Goal: Task Accomplishment & Management: Complete application form

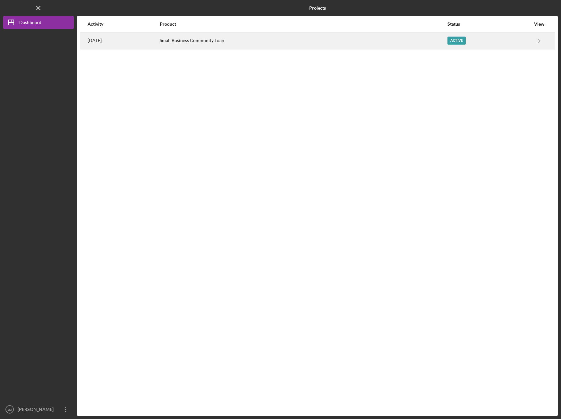
click at [253, 40] on div "Small Business Community Loan" at bounding box center [303, 41] width 287 height 16
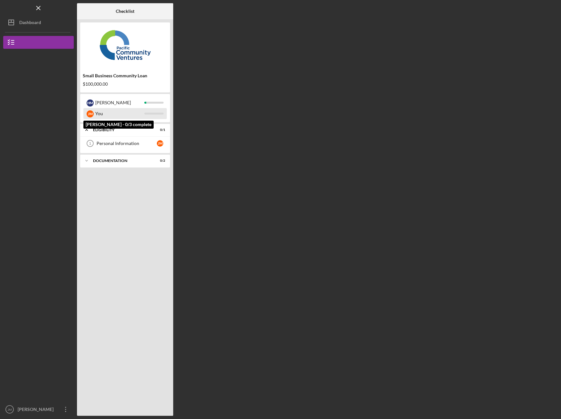
click at [139, 115] on div "You" at bounding box center [119, 113] width 49 height 11
click at [140, 141] on div "Personal Information" at bounding box center [127, 143] width 60 height 5
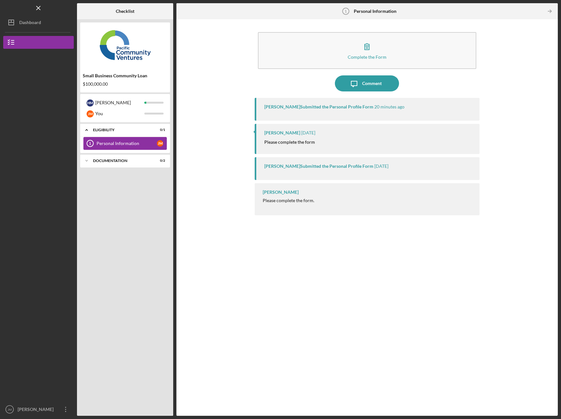
click at [95, 144] on icon "Personal Information 1" at bounding box center [90, 143] width 16 height 16
click at [142, 162] on div "Documentation" at bounding box center [127, 161] width 69 height 4
click at [147, 175] on div "Personal Tax Return" at bounding box center [127, 174] width 60 height 5
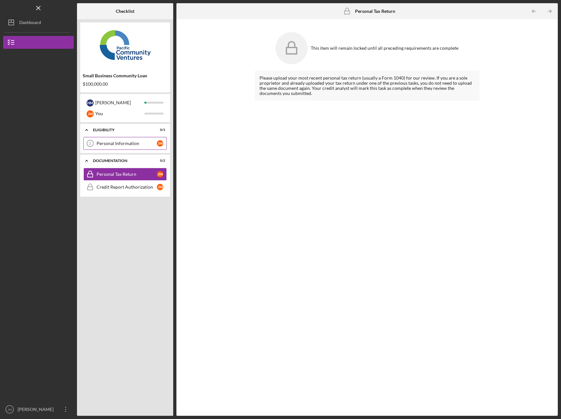
click at [149, 138] on link "Personal Information 1 Personal Information [PERSON_NAME]" at bounding box center [124, 143] width 83 height 13
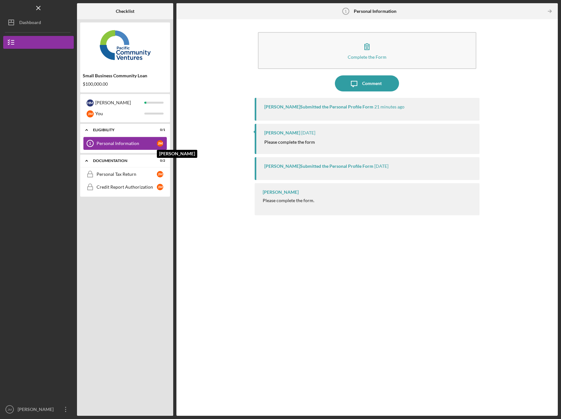
click at [162, 144] on div "[PERSON_NAME]" at bounding box center [160, 143] width 6 height 6
click at [147, 181] on link "Credit Report Authorization Credit Report Authorization [PERSON_NAME]" at bounding box center [124, 187] width 83 height 13
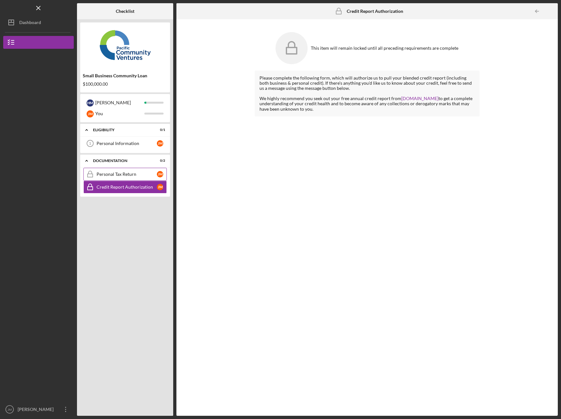
click at [147, 172] on div "Personal Tax Return" at bounding box center [127, 174] width 60 height 5
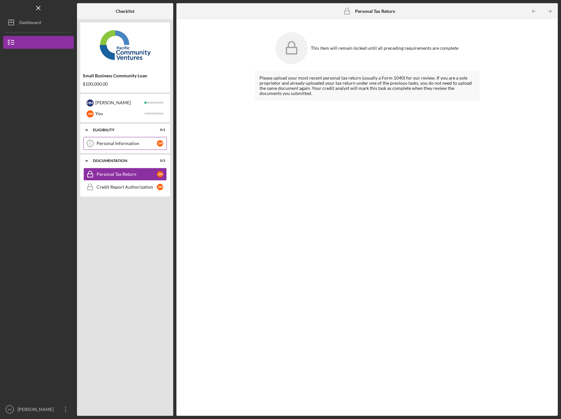
click at [155, 146] on link "Personal Information 1 Personal Information [PERSON_NAME]" at bounding box center [124, 143] width 83 height 13
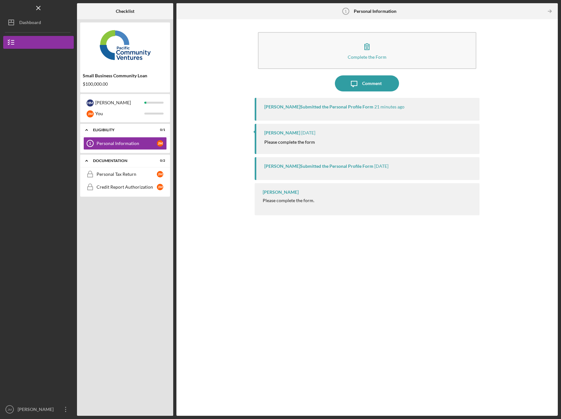
click at [299, 140] on mark "Please complete the form" at bounding box center [289, 141] width 51 height 5
click at [301, 132] on time "[DATE]" at bounding box center [308, 132] width 14 height 5
click at [300, 148] on div "[PERSON_NAME] [DATE] Please complete the form" at bounding box center [367, 139] width 225 height 30
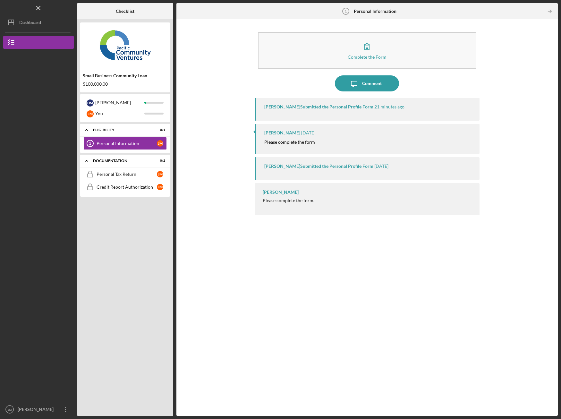
click at [324, 106] on div "[PERSON_NAME] Submitted the Personal Profile Form" at bounding box center [318, 106] width 109 height 5
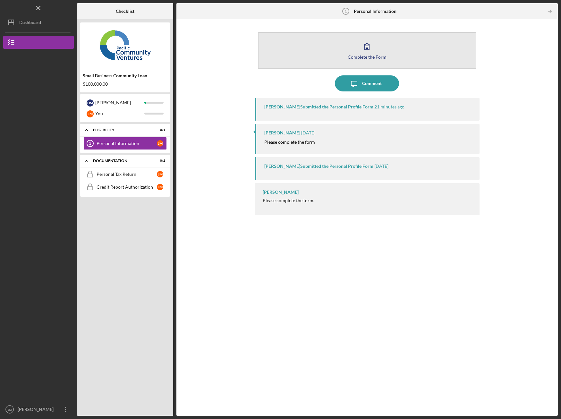
click at [374, 46] on icon "button" at bounding box center [367, 46] width 16 height 16
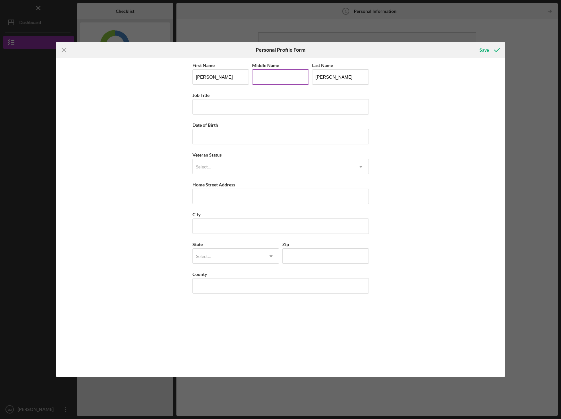
click at [287, 79] on input "Middle Name" at bounding box center [280, 76] width 57 height 15
click at [266, 109] on input "Job Title" at bounding box center [280, 106] width 176 height 15
type input "owner"
click at [251, 133] on input "Date of Birth" at bounding box center [280, 136] width 176 height 15
type input "[DATE]"
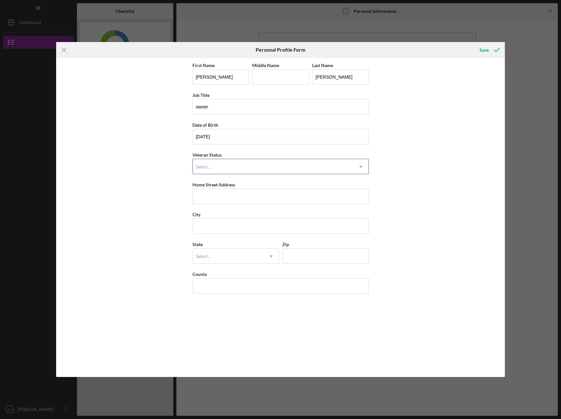
click at [232, 167] on div "Select..." at bounding box center [273, 166] width 160 height 15
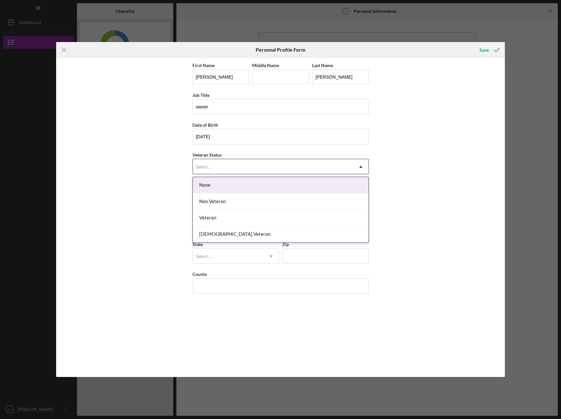
click at [233, 187] on div "None" at bounding box center [281, 185] width 176 height 16
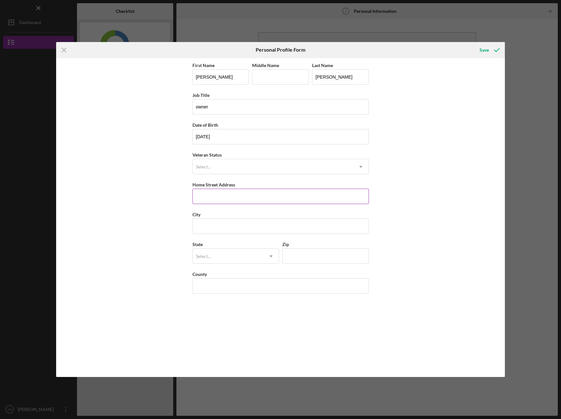
click at [236, 193] on input "Home Street Address" at bounding box center [280, 196] width 176 height 15
type input "632 BIRCH DR"
type input "[PERSON_NAME]"
type input "CA"
type input "95008"
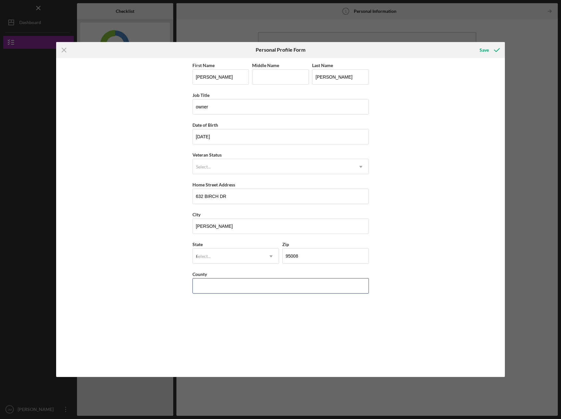
type input "[GEOGRAPHIC_DATA]"
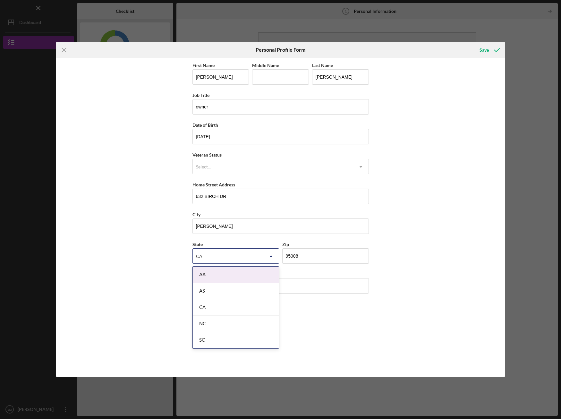
click at [398, 236] on div "First Name [PERSON_NAME] Middle Name Last Name [PERSON_NAME] Job Title owner Da…" at bounding box center [280, 217] width 449 height 319
click at [231, 313] on div "CA" at bounding box center [236, 307] width 86 height 16
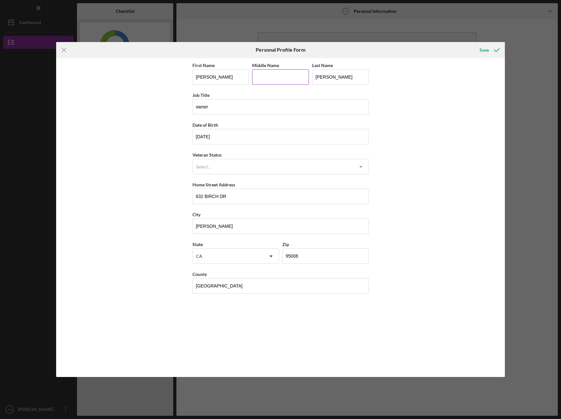
click at [286, 77] on input "Middle Name" at bounding box center [280, 76] width 57 height 15
type input "[PERSON_NAME]"
drag, startPoint x: 286, startPoint y: 76, endPoint x: 254, endPoint y: 75, distance: 32.1
click at [254, 75] on input "[PERSON_NAME]" at bounding box center [280, 76] width 57 height 15
click at [462, 184] on div "First Name [PERSON_NAME] Middle Name Last Name [PERSON_NAME] Job Title owner Da…" at bounding box center [280, 217] width 449 height 319
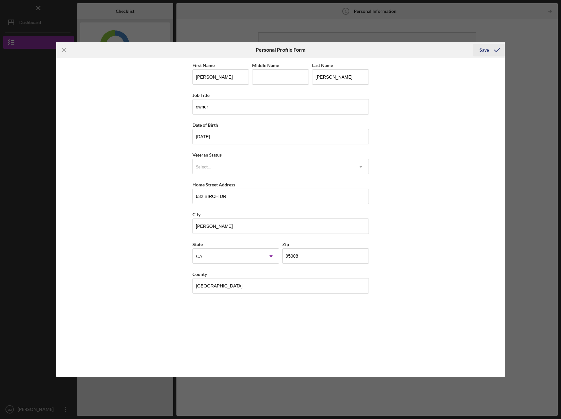
click at [498, 49] on icon "submit" at bounding box center [497, 50] width 16 height 16
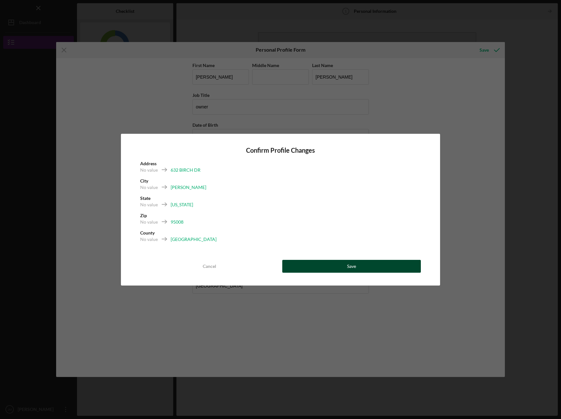
click at [355, 268] on div "Save" at bounding box center [351, 266] width 9 height 13
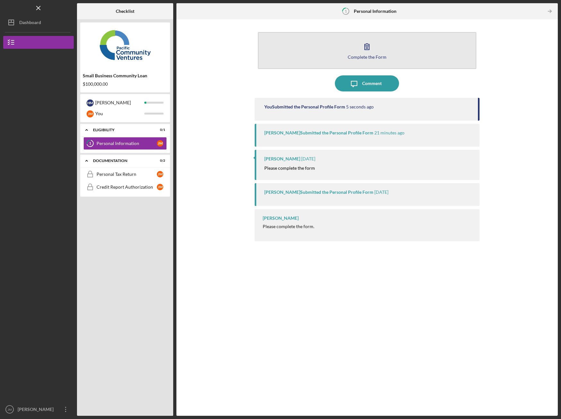
click at [369, 48] on icon "button" at bounding box center [367, 47] width 4 height 6
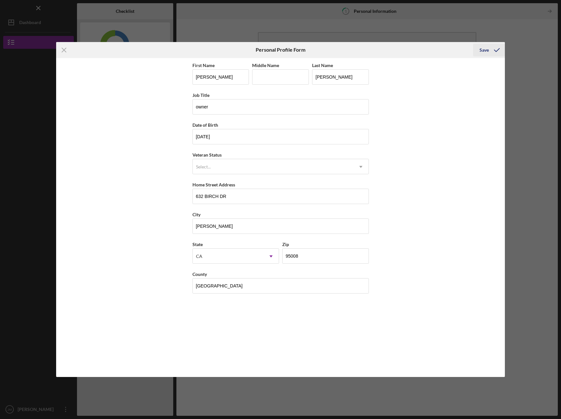
click at [496, 49] on icon "submit" at bounding box center [497, 50] width 16 height 16
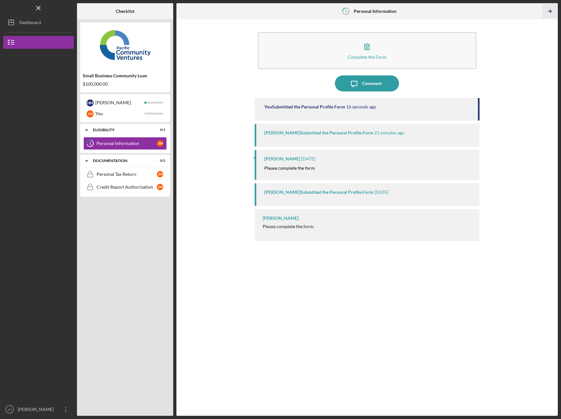
click at [547, 11] on icon "Icon/Table Pagination Arrow" at bounding box center [549, 11] width 14 height 14
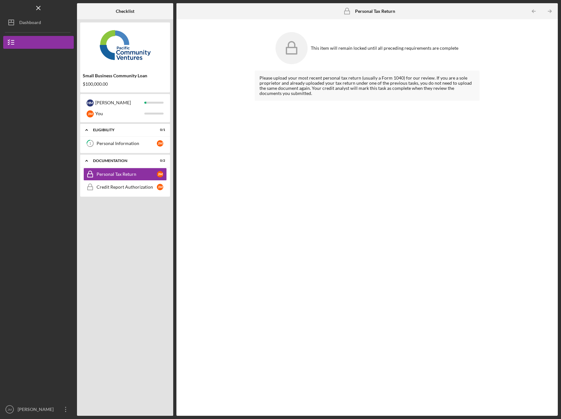
click at [325, 51] on div "This item will remain locked until all preceding requirements are complete" at bounding box center [367, 48] width 225 height 38
click at [164, 144] on div "[PERSON_NAME]" at bounding box center [162, 143] width 10 height 6
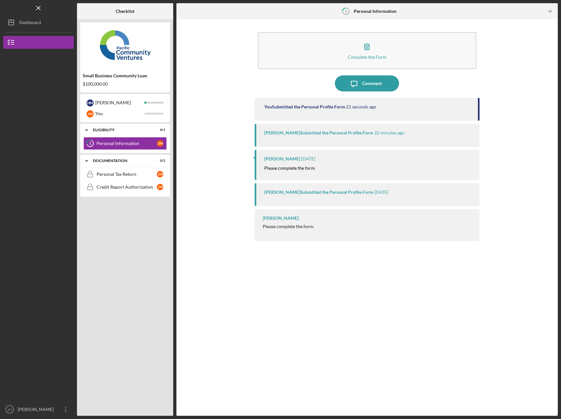
click at [377, 114] on div "You Submitted the Personal Profile Form 21 seconds ago" at bounding box center [367, 109] width 225 height 23
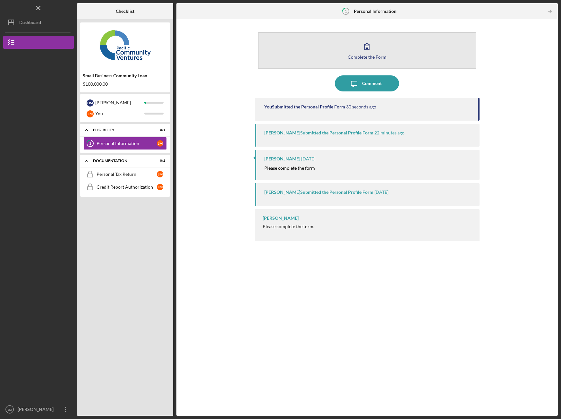
click at [362, 53] on icon "button" at bounding box center [367, 46] width 16 height 16
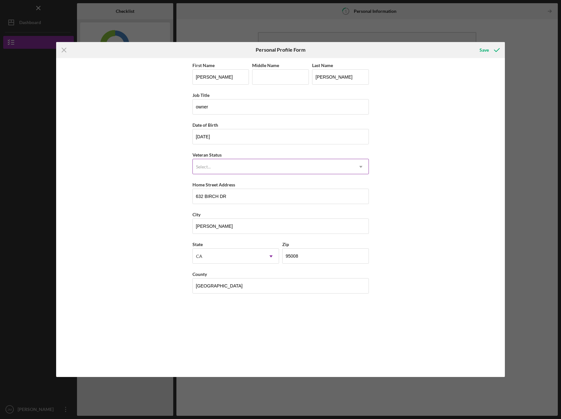
click at [362, 166] on icon "Icon/Dropdown Arrow" at bounding box center [360, 166] width 15 height 15
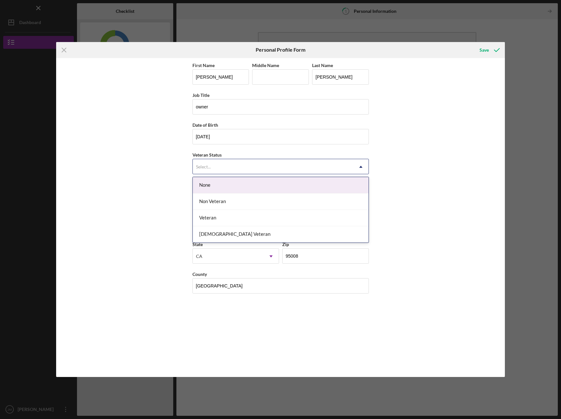
click at [348, 184] on div "None" at bounding box center [281, 185] width 176 height 16
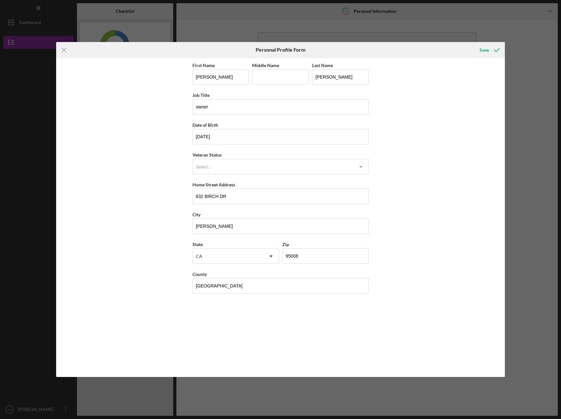
click at [403, 177] on div "First Name [PERSON_NAME] Middle Name Last Name [PERSON_NAME] Job Title owner Da…" at bounding box center [280, 217] width 449 height 319
click at [353, 160] on icon "Icon/Dropdown Arrow" at bounding box center [360, 166] width 15 height 15
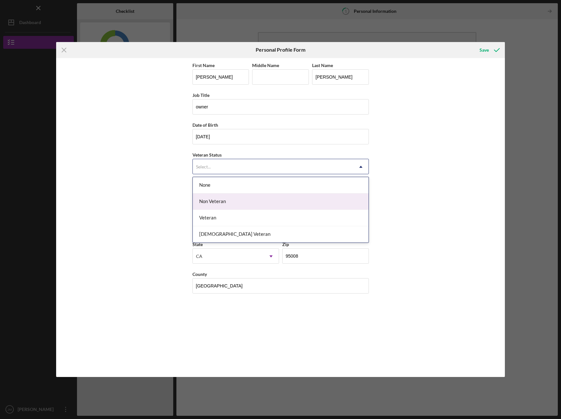
click at [345, 197] on div "Non Veteran" at bounding box center [281, 201] width 176 height 16
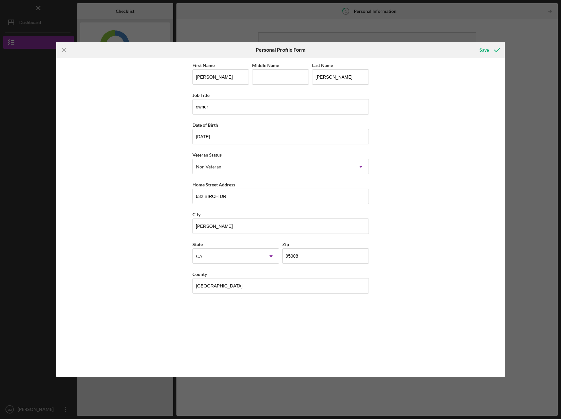
click at [426, 196] on div "First Name [PERSON_NAME] Middle Name Last Name [PERSON_NAME] Job Title owner Da…" at bounding box center [280, 217] width 449 height 319
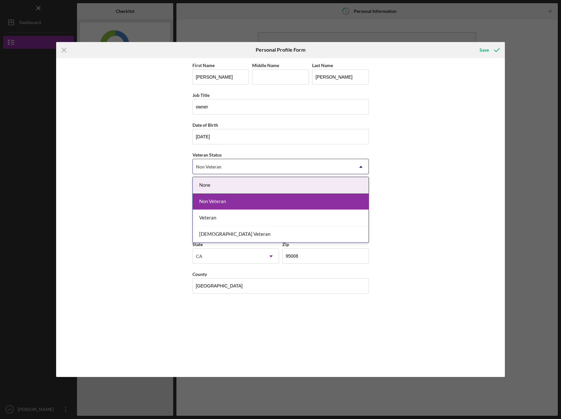
click at [361, 167] on use at bounding box center [360, 167] width 3 height 2
click at [360, 198] on div "Non Veteran" at bounding box center [281, 201] width 176 height 16
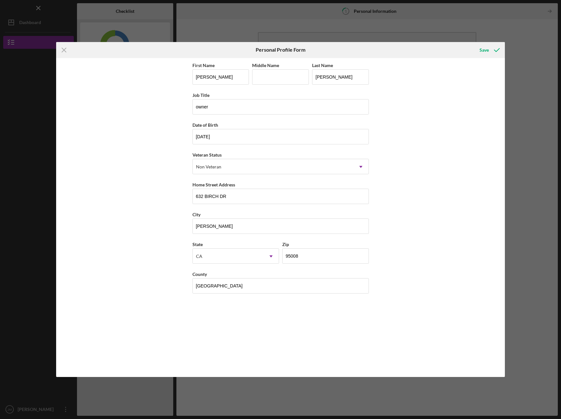
click at [468, 94] on div "First Name [PERSON_NAME] Middle Name Last Name [PERSON_NAME] Job Title owner Da…" at bounding box center [280, 217] width 449 height 319
click at [496, 51] on polyline "submit" at bounding box center [496, 49] width 5 height 3
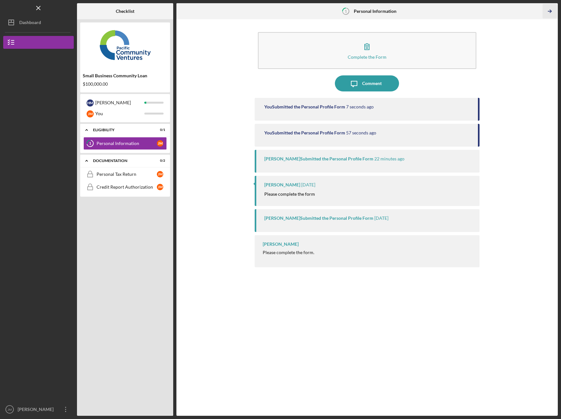
click at [548, 13] on icon "Icon/Table Pagination Arrow" at bounding box center [549, 11] width 14 height 14
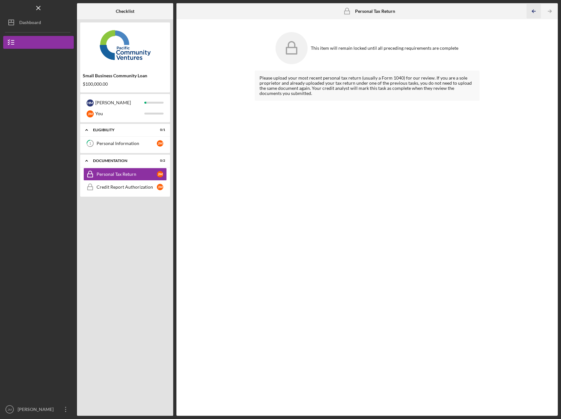
click at [535, 10] on icon "Icon/Table Pagination Arrow" at bounding box center [533, 11] width 14 height 14
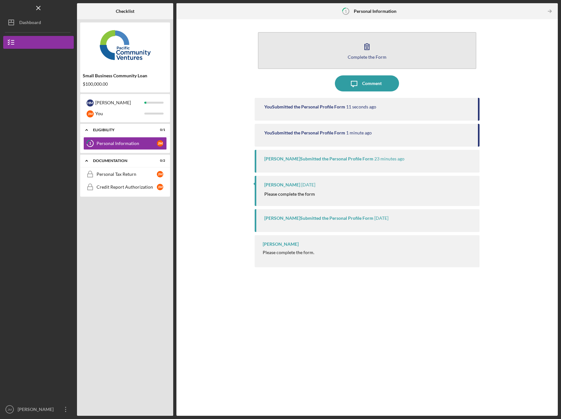
click at [401, 54] on button "Complete the Form Form" at bounding box center [367, 50] width 218 height 37
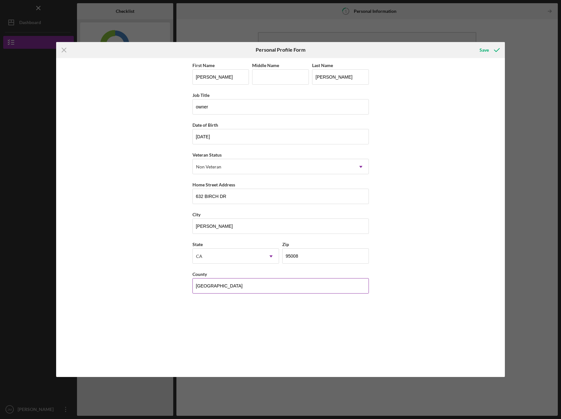
click at [334, 290] on input "[GEOGRAPHIC_DATA]" at bounding box center [280, 285] width 176 height 15
click at [401, 295] on div "First Name [PERSON_NAME] Middle Name Last Name [PERSON_NAME] Job Title owner Da…" at bounding box center [280, 217] width 449 height 319
click at [493, 49] on icon "submit" at bounding box center [497, 50] width 16 height 16
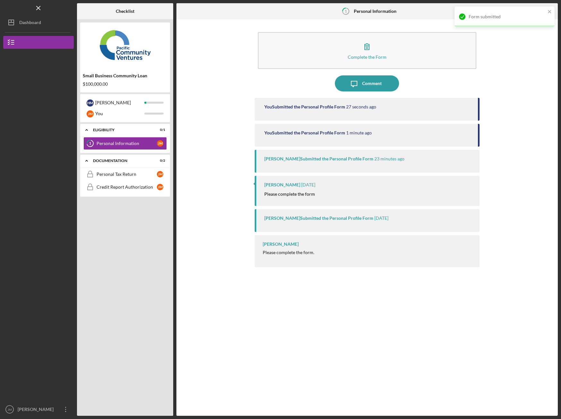
click at [489, 70] on div "Complete the Form Form Icon/Message Comment You Submitted the Personal Profile …" at bounding box center [367, 217] width 375 height 390
click at [156, 146] on link "1 Personal Information [PERSON_NAME]" at bounding box center [124, 143] width 83 height 13
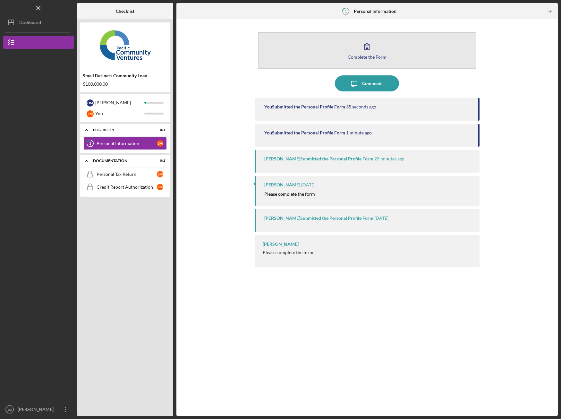
click at [320, 68] on button "Complete the Form Form" at bounding box center [367, 50] width 218 height 37
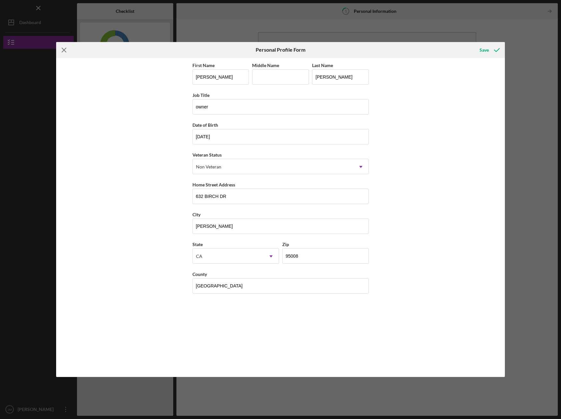
click at [63, 50] on line at bounding box center [64, 50] width 4 height 4
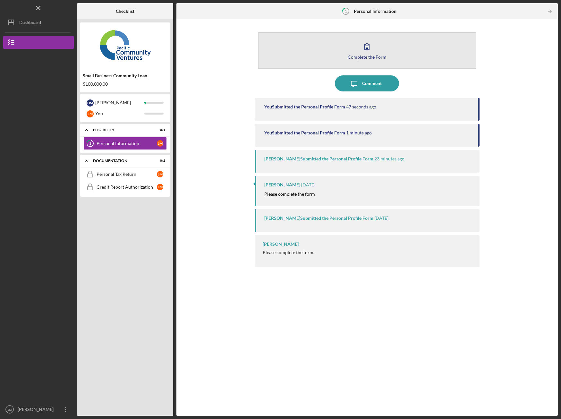
click at [356, 38] on button "Complete the Form Form" at bounding box center [367, 50] width 218 height 37
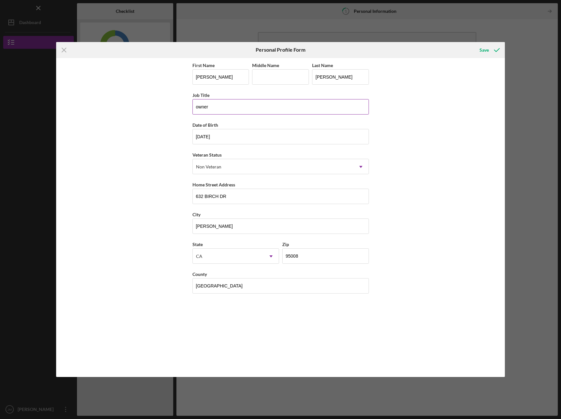
click at [271, 107] on input "owner" at bounding box center [280, 106] width 176 height 15
click at [195, 105] on input "owner" at bounding box center [280, 106] width 176 height 15
type input "owner"
click at [230, 136] on input "[DATE]" at bounding box center [280, 136] width 176 height 15
click at [63, 49] on icon "Icon/Menu Close" at bounding box center [64, 50] width 16 height 16
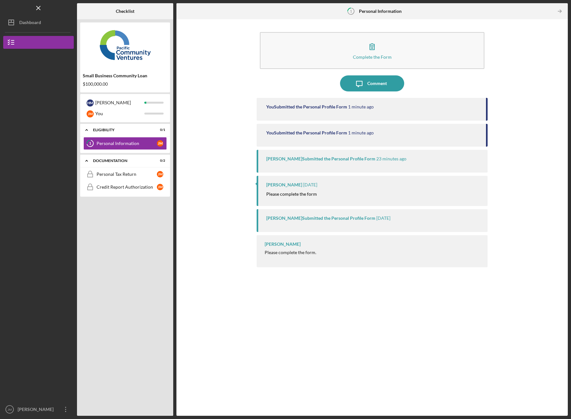
click at [468, 313] on div "You Submitted the Personal Profile Form 1 minute ago You Submitted the Personal…" at bounding box center [372, 252] width 231 height 308
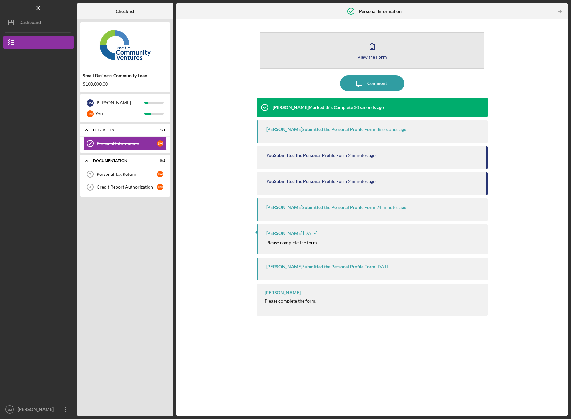
click at [373, 49] on icon "button" at bounding box center [372, 46] width 16 height 16
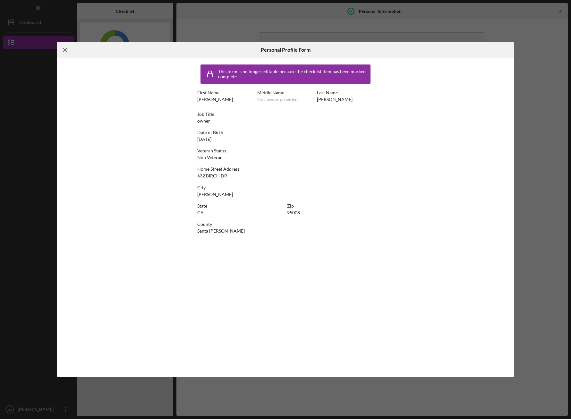
click at [65, 49] on icon "Icon/Menu Close" at bounding box center [65, 50] width 16 height 16
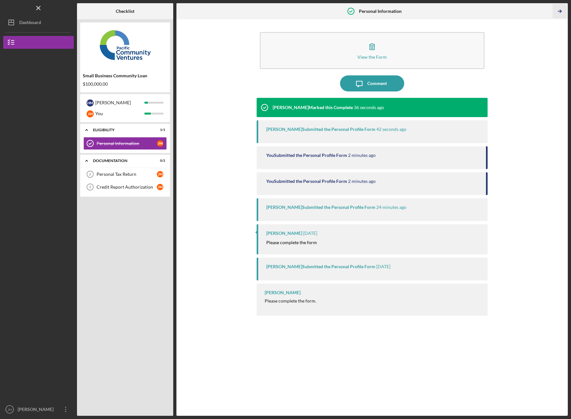
click at [556, 10] on icon "Icon/Table Pagination Arrow" at bounding box center [560, 11] width 14 height 14
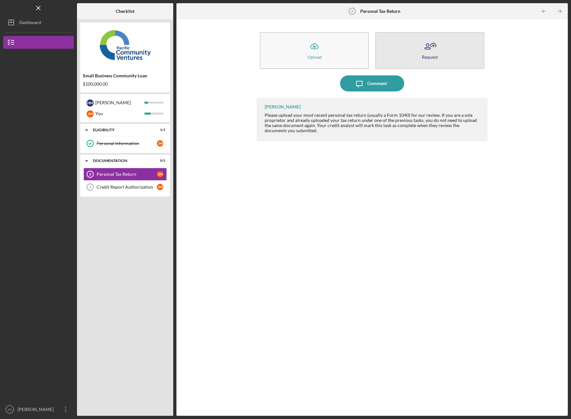
click at [438, 56] on button "Request" at bounding box center [429, 50] width 109 height 37
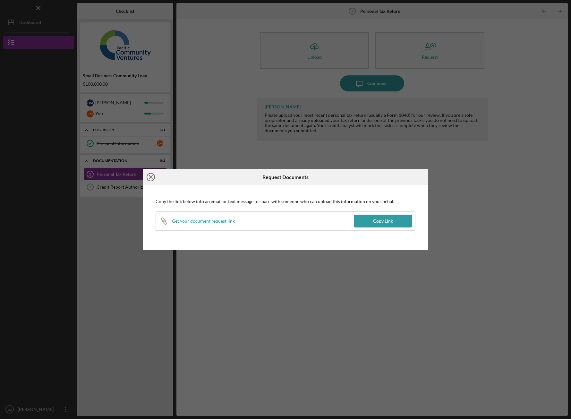
click at [152, 178] on icon "Icon/Close" at bounding box center [151, 177] width 16 height 16
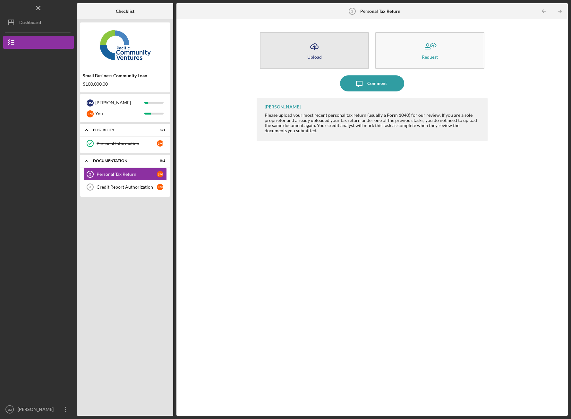
click at [327, 50] on button "Icon/Upload Upload" at bounding box center [314, 50] width 109 height 37
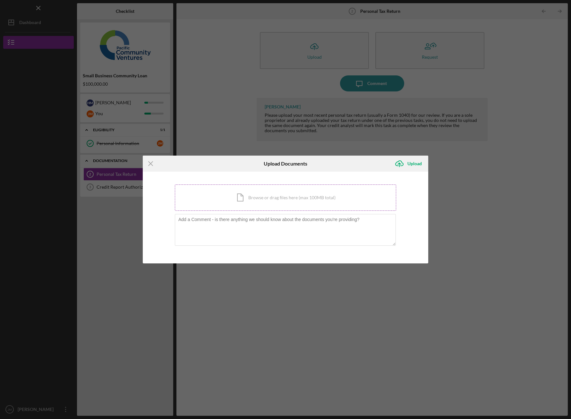
click at [277, 197] on div "Icon/Document Browse or drag files here (max 100MB total) Tap to choose files o…" at bounding box center [285, 197] width 221 height 26
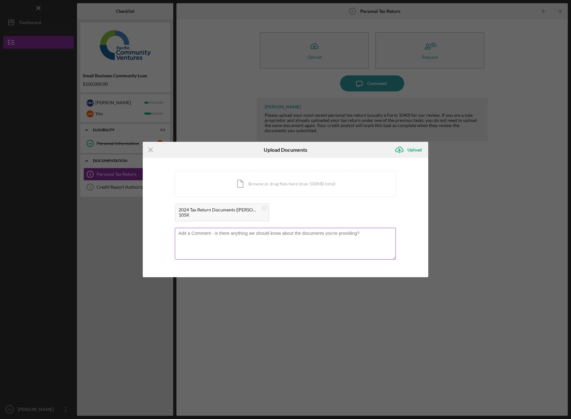
click at [275, 236] on textarea at bounding box center [285, 243] width 221 height 31
type textarea "code 3474"
click at [400, 149] on g "submit" at bounding box center [399, 150] width 8 height 6
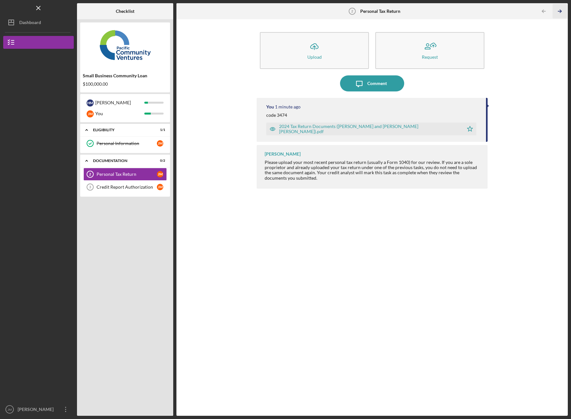
click at [557, 11] on icon "Icon/Table Pagination Arrow" at bounding box center [560, 11] width 14 height 14
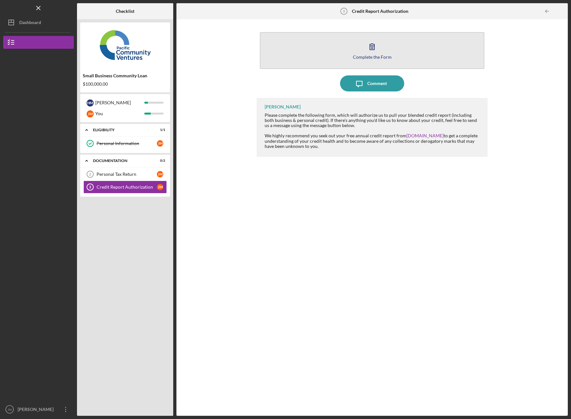
click at [379, 41] on icon "button" at bounding box center [372, 46] width 16 height 16
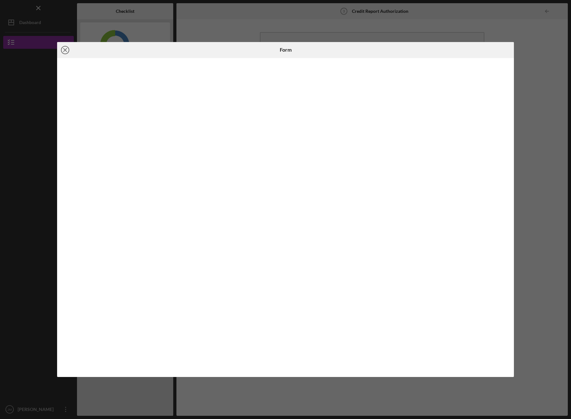
click at [66, 48] on icon "Icon/Close" at bounding box center [65, 50] width 16 height 16
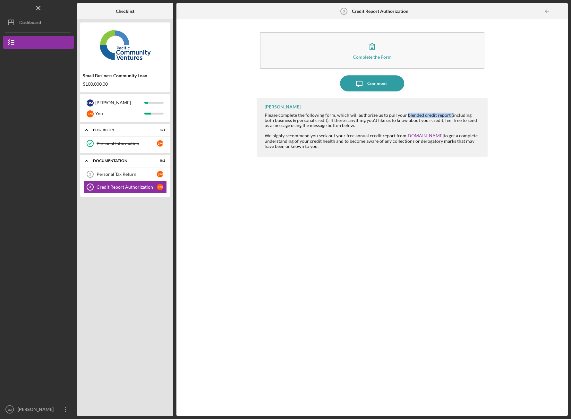
drag, startPoint x: 404, startPoint y: 114, endPoint x: 446, endPoint y: 113, distance: 42.4
click at [446, 113] on div "Please complete the following form, which will authorize us to pull your blende…" at bounding box center [373, 131] width 216 height 36
copy div "blended credit report"
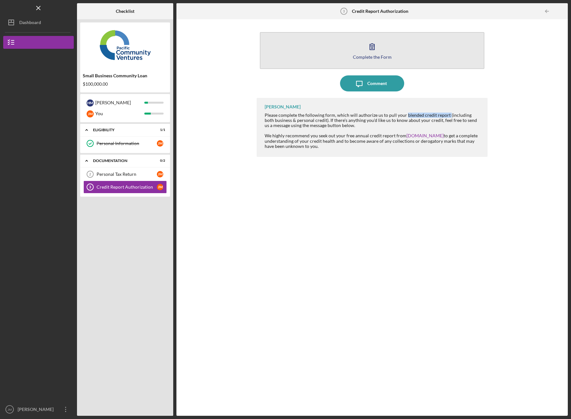
click at [392, 47] on button "Complete the Form Form" at bounding box center [372, 50] width 224 height 37
click at [392, 55] on button "Complete the Form Form" at bounding box center [372, 50] width 224 height 37
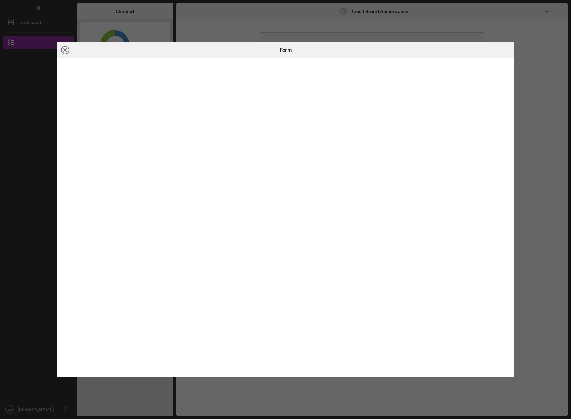
click at [66, 51] on line at bounding box center [64, 49] width 3 height 3
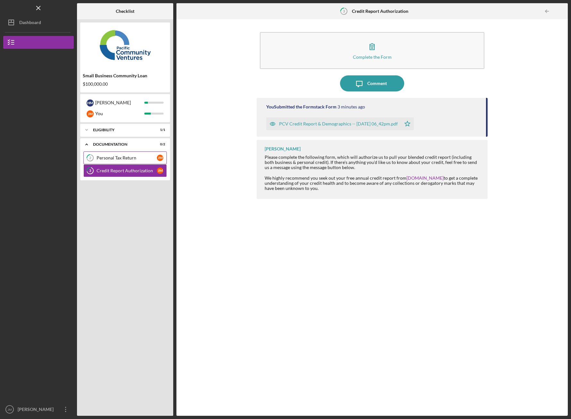
click at [136, 158] on div "Personal Tax Return" at bounding box center [127, 157] width 60 height 5
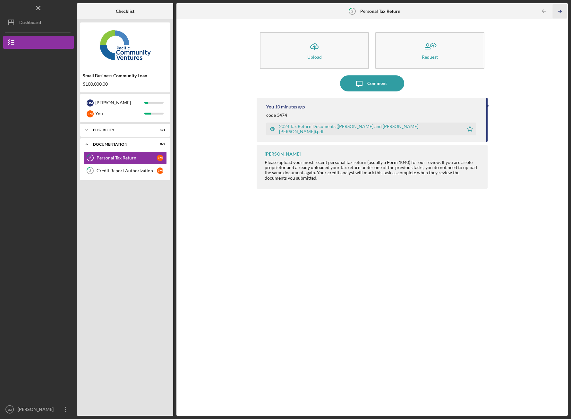
click at [561, 12] on icon "Icon/Table Pagination Arrow" at bounding box center [560, 11] width 14 height 14
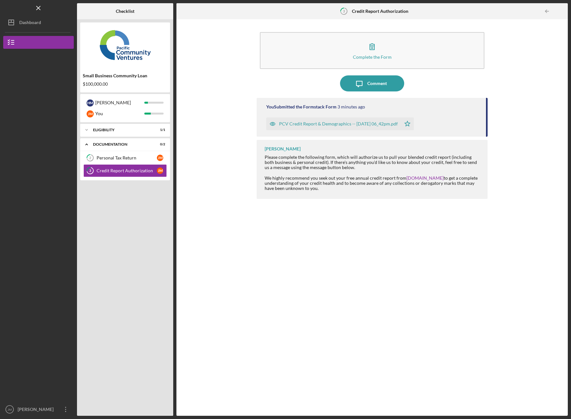
click at [387, 125] on div "PCV Credit Report & Demographics -- 2025-09-29 06_42pm.pdf" at bounding box center [338, 123] width 119 height 5
click at [559, 10] on icon "close" at bounding box center [559, 11] width 4 height 5
click at [504, 113] on div "Complete the Form Form Icon/Message Comment You Submitted the Formstack Form 3 …" at bounding box center [372, 217] width 385 height 390
click at [219, 154] on div "Complete the Form Form Icon/Message Comment You Submitted the Formstack Form 3 …" at bounding box center [372, 217] width 385 height 390
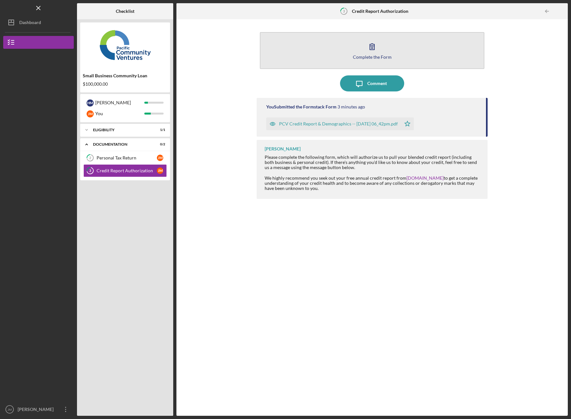
click at [405, 50] on button "Complete the Form Form" at bounding box center [372, 50] width 224 height 37
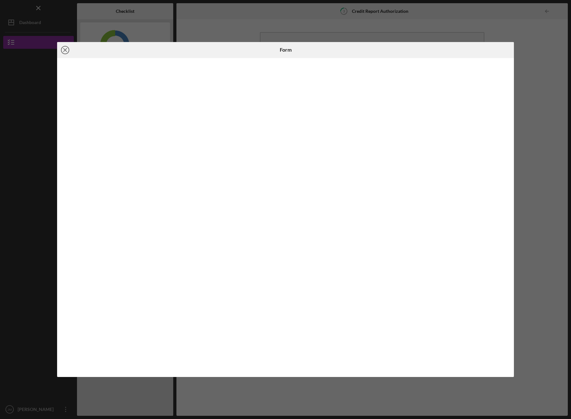
click at [65, 50] on line at bounding box center [64, 49] width 3 height 3
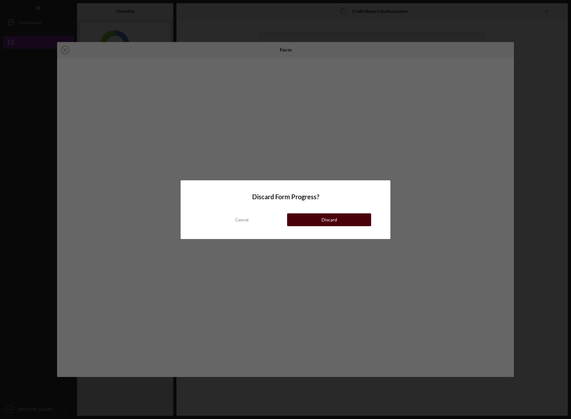
click at [327, 221] on div "Discard" at bounding box center [329, 219] width 16 height 13
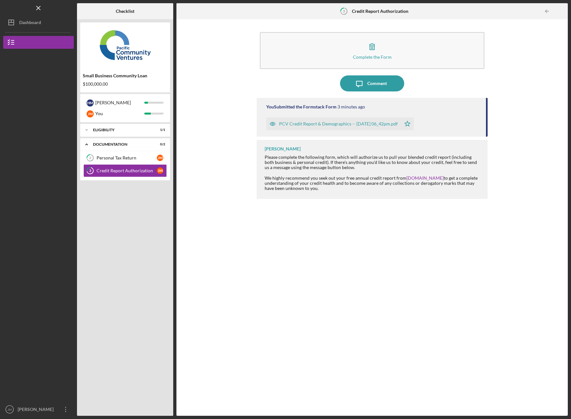
click at [289, 227] on div "You Submitted the Formstack Form 3 minutes ago PCV Credit Report & Demographics…" at bounding box center [372, 252] width 231 height 308
